Goal: Information Seeking & Learning: Find specific fact

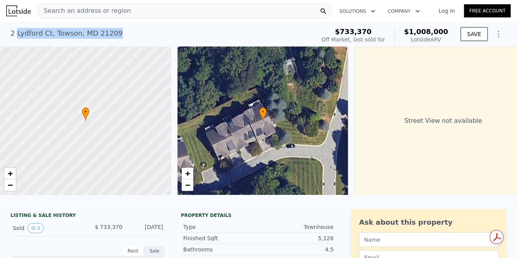
drag, startPoint x: 16, startPoint y: 33, endPoint x: 127, endPoint y: 40, distance: 110.8
click at [127, 40] on div "[STREET_ADDRESS] Sold [DATE] for $733,370 (~ARV $1.008m )" at bounding box center [161, 36] width 302 height 22
copy div "Lydford Ct , [GEOGRAPHIC_DATA] , MD 21209"
click at [123, 7] on div "Search an address or region" at bounding box center [184, 11] width 295 height 16
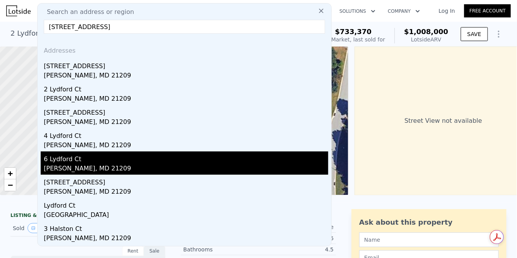
type input "[STREET_ADDRESS]"
click at [70, 162] on div "6 Lydford Ct" at bounding box center [186, 158] width 285 height 12
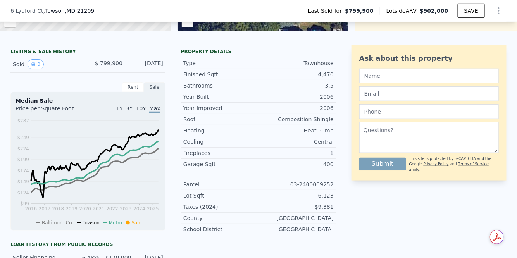
scroll to position [130, 0]
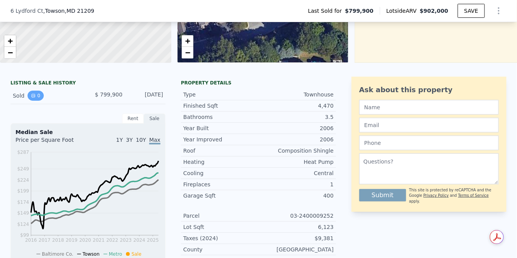
click at [35, 95] on icon "View historical data" at bounding box center [33, 95] width 5 height 5
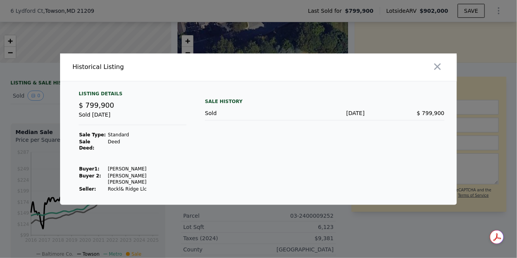
drag, startPoint x: 105, startPoint y: 168, endPoint x: 144, endPoint y: 169, distance: 38.8
click at [144, 169] on td "[PERSON_NAME]" at bounding box center [146, 169] width 79 height 7
copy td "[PERSON_NAME]"
click at [238, 128] on div "Sale History Sold [DATE] $ 799,900" at bounding box center [325, 142] width 240 height 102
click at [440, 68] on icon "button" at bounding box center [437, 66] width 11 height 11
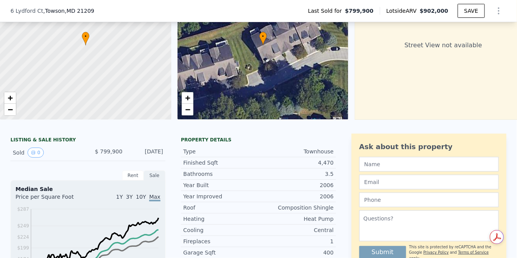
scroll to position [0, 0]
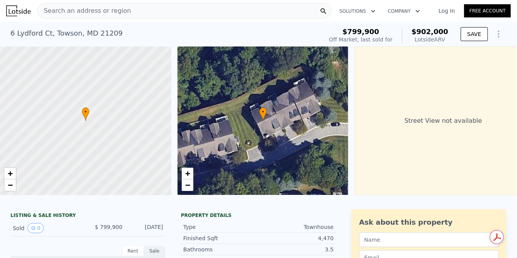
click at [140, 11] on div "Search an address or region" at bounding box center [184, 11] width 295 height 16
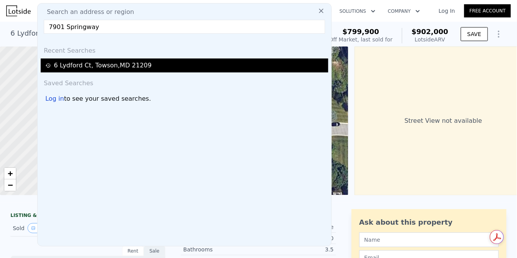
type input "7901 Springway"
click at [101, 66] on div "[STREET_ADDRESS]" at bounding box center [103, 65] width 98 height 9
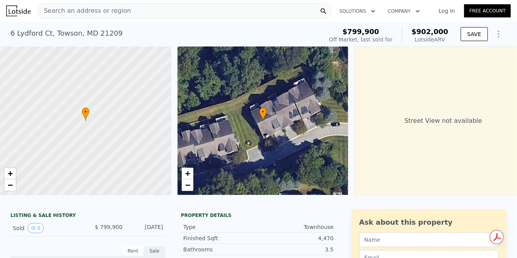
click at [84, 5] on div "Search an address or region" at bounding box center [84, 10] width 93 height 15
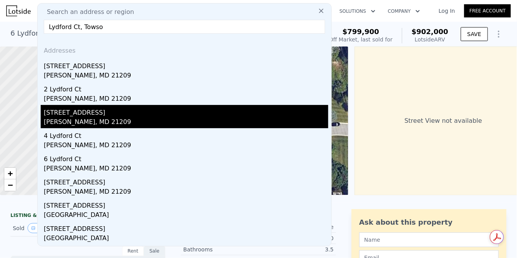
type input "Lydford Ct, Towso"
click at [66, 111] on div "[STREET_ADDRESS]" at bounding box center [186, 111] width 285 height 12
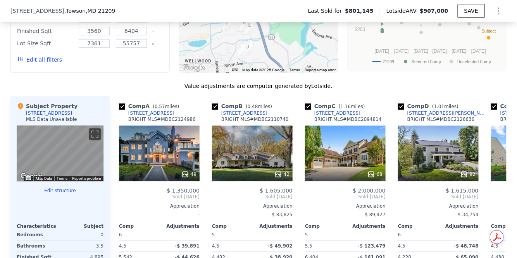
scroll to position [703, 0]
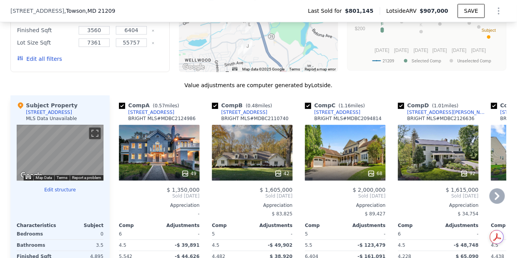
click at [251, 167] on div at bounding box center [252, 174] width 81 height 14
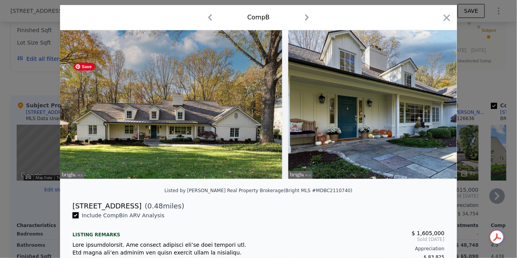
scroll to position [21, 0]
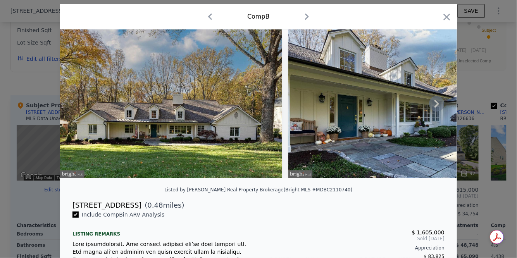
click at [437, 102] on icon at bounding box center [437, 104] width 5 height 8
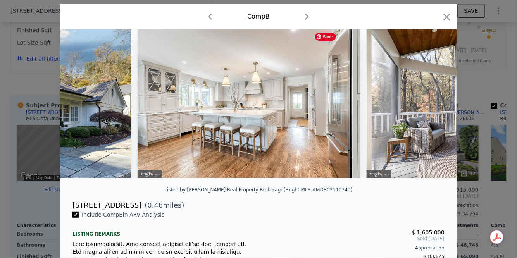
scroll to position [0, 372]
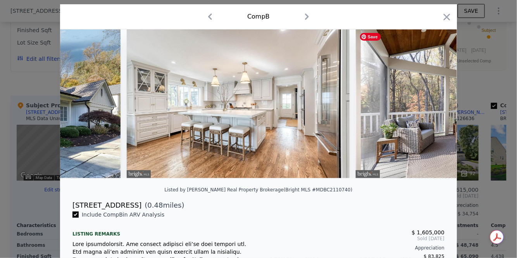
click at [437, 102] on img at bounding box center [467, 103] width 223 height 149
click at [436, 103] on icon at bounding box center [437, 104] width 16 height 16
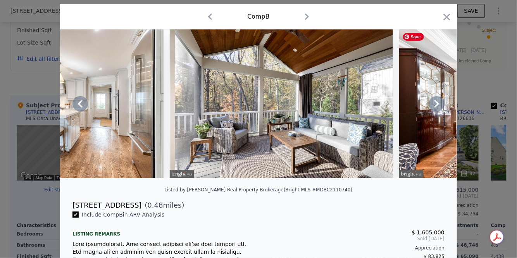
click at [436, 103] on icon at bounding box center [437, 104] width 16 height 16
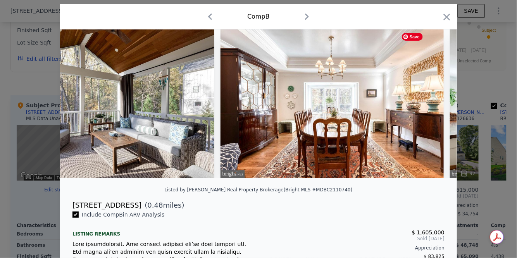
scroll to position [0, 745]
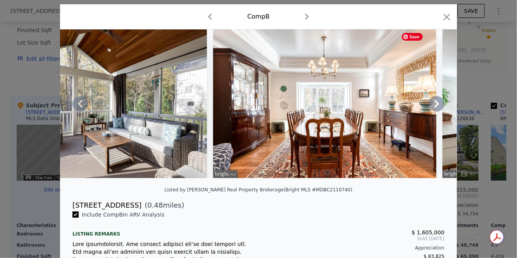
click at [436, 103] on div at bounding box center [258, 103] width 397 height 149
click at [434, 104] on icon at bounding box center [437, 104] width 16 height 16
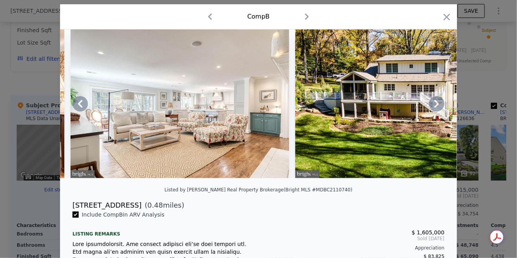
click at [434, 104] on icon at bounding box center [437, 104] width 16 height 16
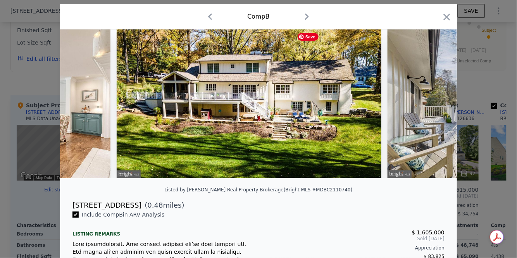
scroll to position [0, 1303]
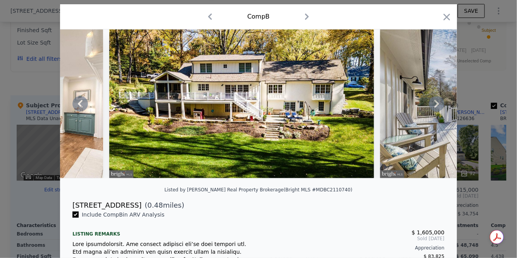
click at [434, 104] on icon at bounding box center [437, 104] width 16 height 16
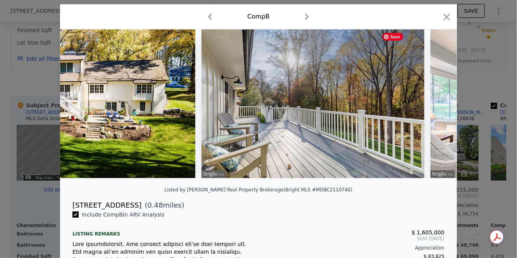
scroll to position [0, 1489]
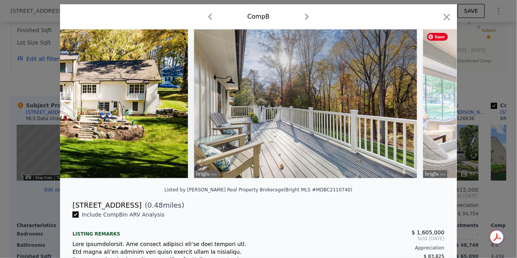
click at [434, 104] on div at bounding box center [258, 103] width 397 height 149
click at [434, 104] on icon at bounding box center [437, 104] width 16 height 16
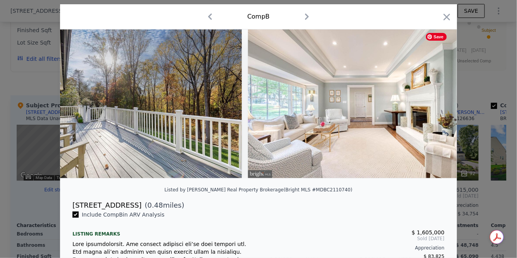
scroll to position [0, 1675]
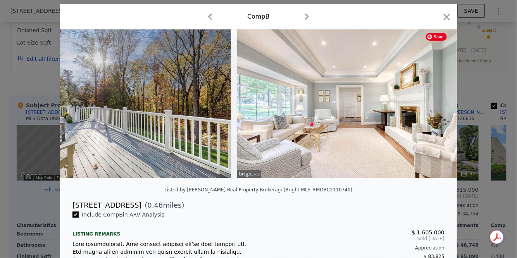
click at [434, 104] on div at bounding box center [258, 103] width 397 height 149
click at [447, 15] on icon "button" at bounding box center [447, 17] width 11 height 11
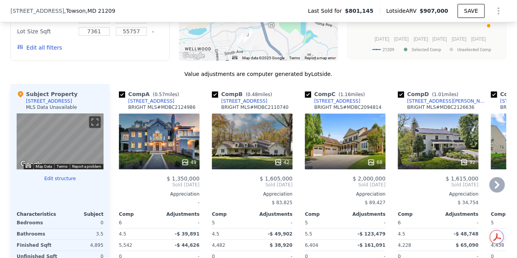
scroll to position [723, 0]
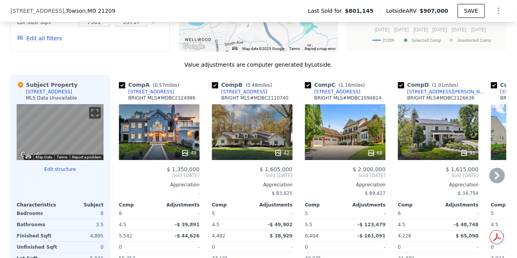
click at [493, 174] on icon at bounding box center [498, 176] width 16 height 16
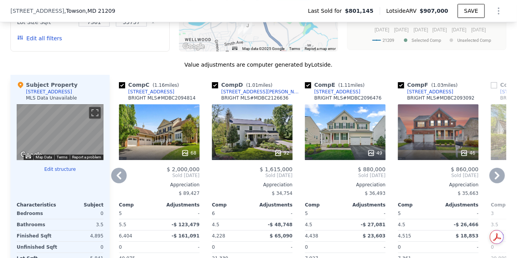
click at [493, 174] on icon at bounding box center [498, 176] width 16 height 16
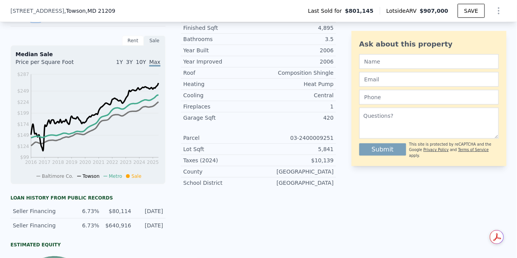
scroll to position [144, 0]
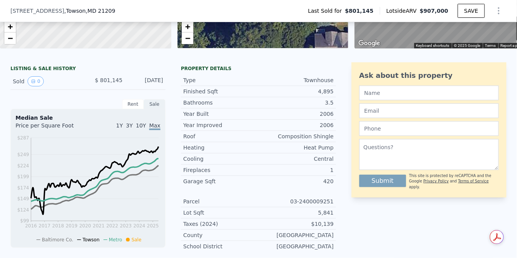
click at [136, 102] on div "Rent" at bounding box center [133, 104] width 22 height 10
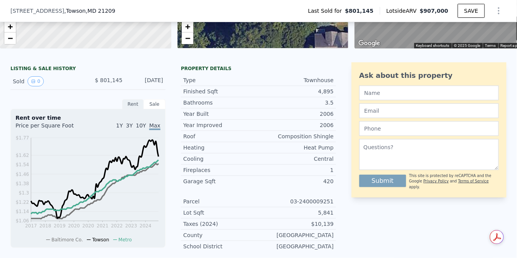
click at [157, 106] on div "Sale" at bounding box center [155, 104] width 22 height 10
